Goal: Information Seeking & Learning: Learn about a topic

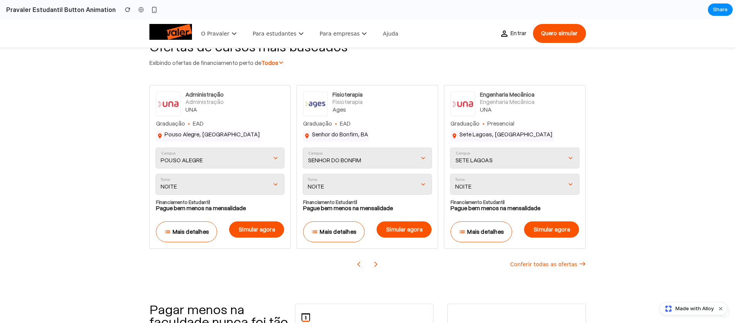
scroll to position [683, 0]
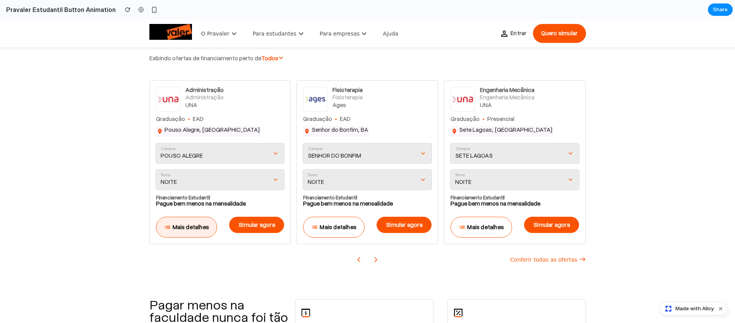
click at [197, 222] on span " Mais detalhes" at bounding box center [186, 227] width 45 height 11
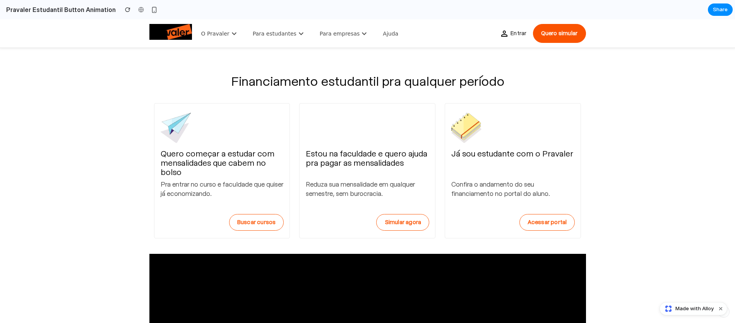
scroll to position [0, 0]
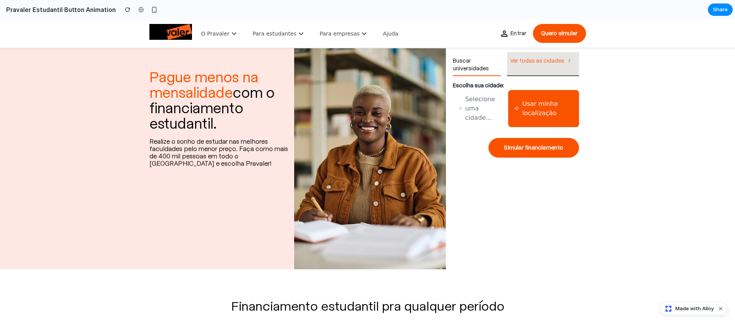
click at [521, 61] on p "Ver todas as cidades " at bounding box center [543, 59] width 72 height 15
click at [471, 67] on p "Buscar universidades" at bounding box center [477, 63] width 48 height 23
click at [546, 56] on p "Ver todas as cidades " at bounding box center [543, 59] width 72 height 15
